Goal: Transaction & Acquisition: Book appointment/travel/reservation

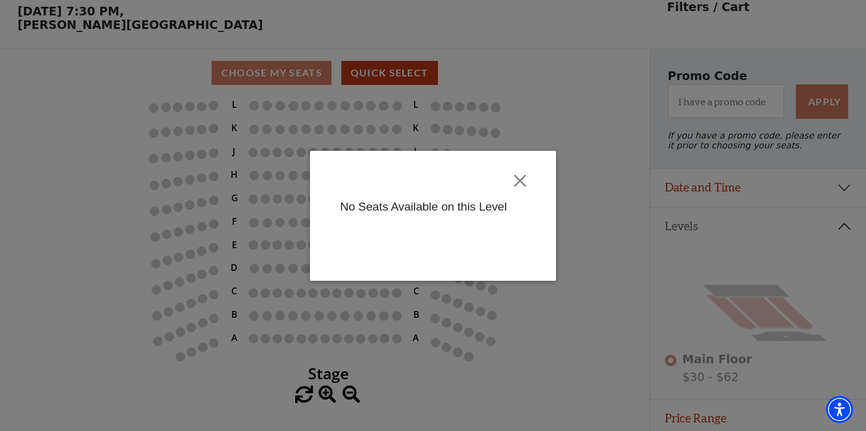
scroll to position [57, 0]
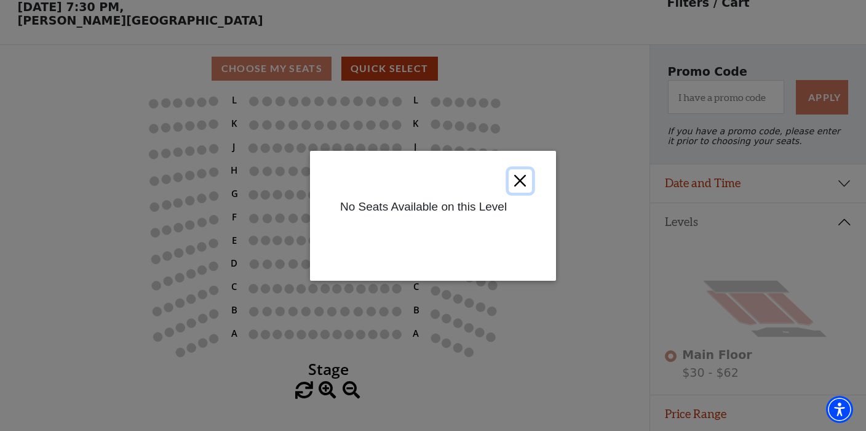
click at [519, 176] on button "Close" at bounding box center [520, 180] width 23 height 23
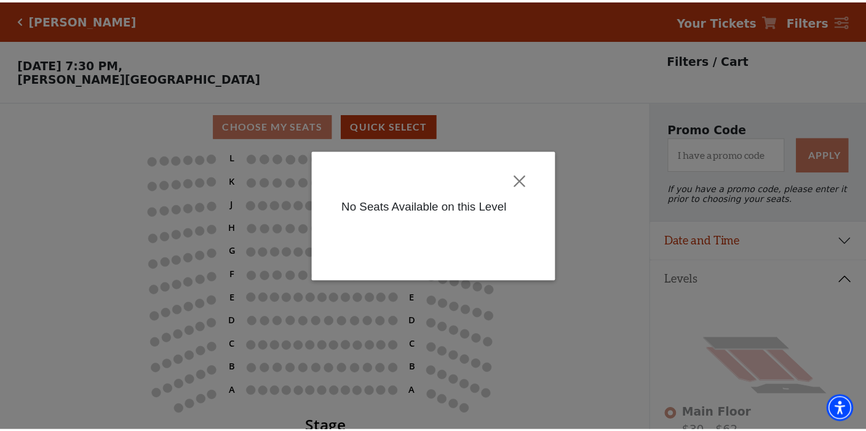
scroll to position [57, 0]
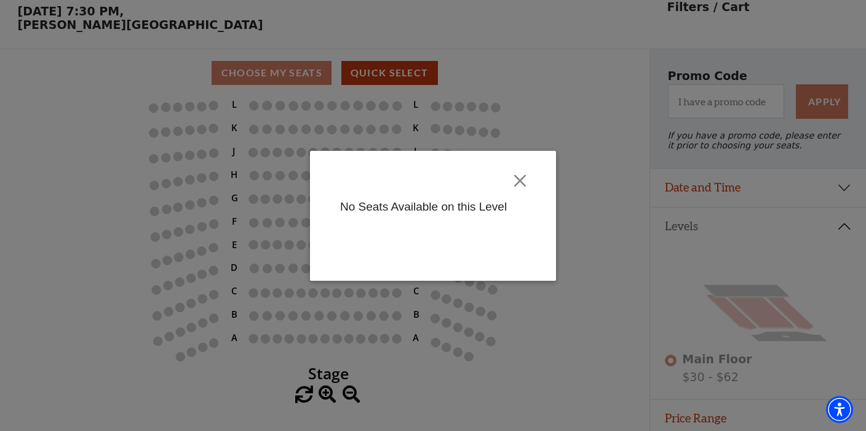
scroll to position [57, 0]
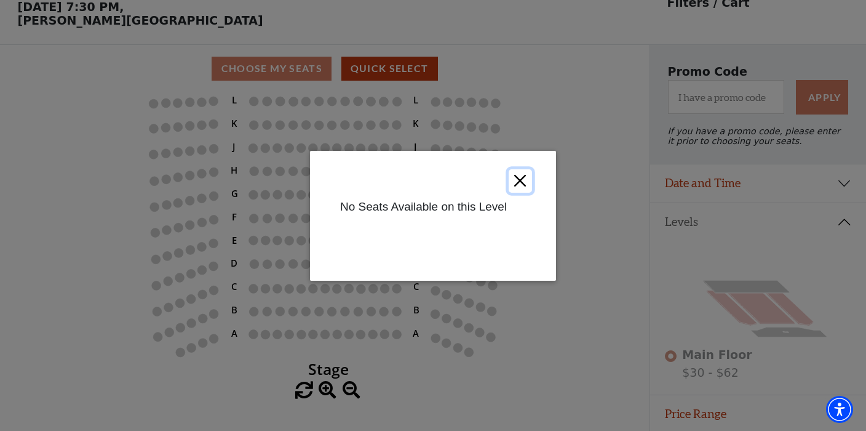
click at [523, 178] on button "Close" at bounding box center [520, 180] width 23 height 23
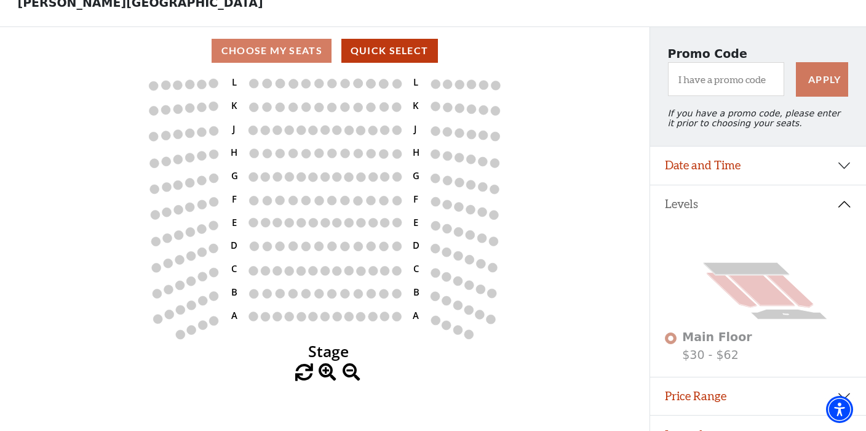
scroll to position [106, 0]
